Goal: Browse casually: Explore the website without a specific task or goal

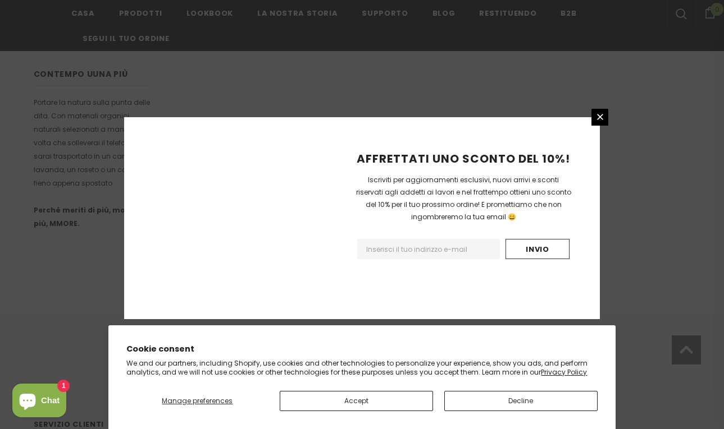
scroll to position [744, 0]
